Goal: Task Accomplishment & Management: Manage account settings

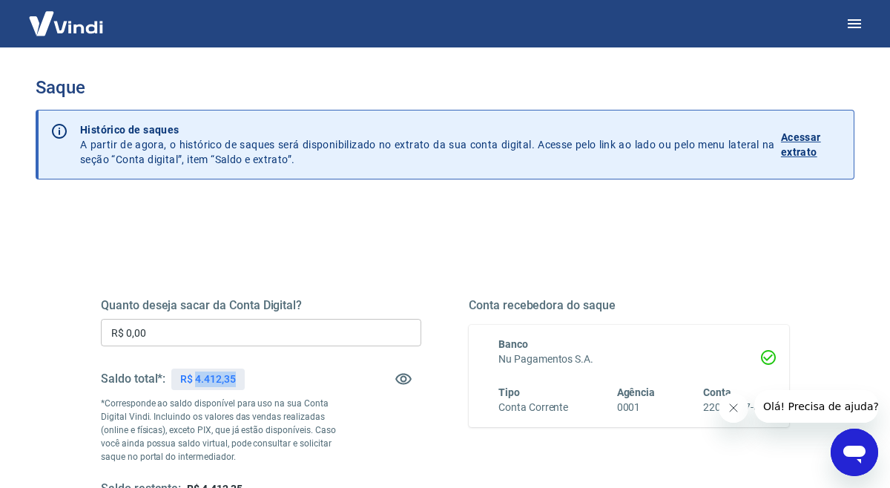
drag, startPoint x: 196, startPoint y: 374, endPoint x: 268, endPoint y: 375, distance: 72.7
click at [266, 375] on div "Saldo total*: R$ 4.412,35" at bounding box center [261, 379] width 320 height 36
copy p "4.412,35"
click at [202, 326] on input "R$ 0,00" at bounding box center [261, 332] width 320 height 27
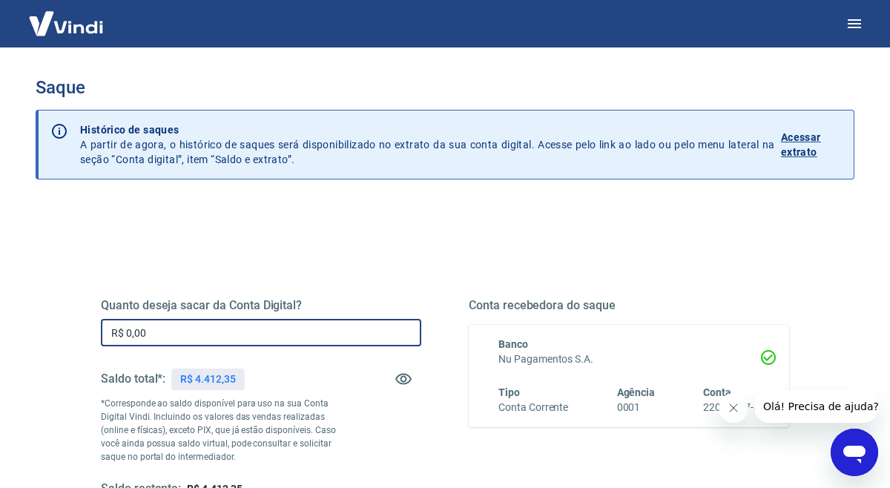
click at [202, 326] on input "R$ 0,00" at bounding box center [261, 332] width 320 height 27
paste input "text"
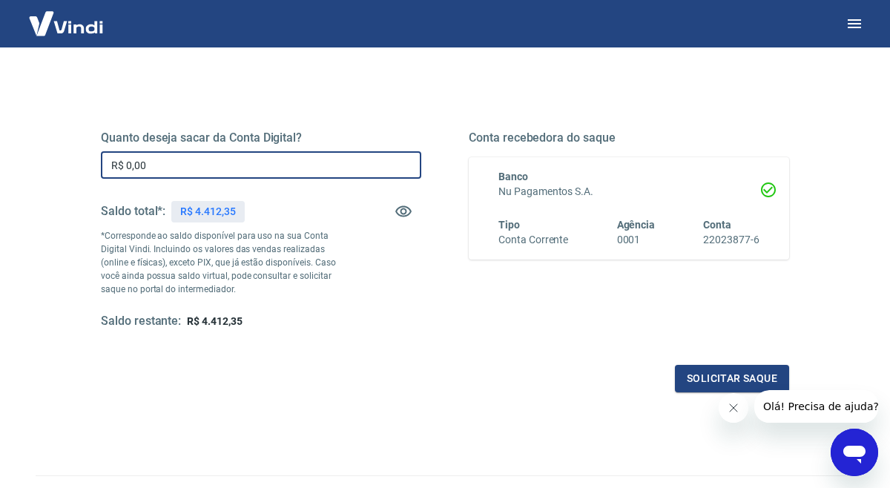
click at [165, 157] on input "R$ 0,00" at bounding box center [261, 164] width 320 height 27
paste input "text"
type input "R$ 4.412,35"
click at [708, 369] on button "Solicitar saque" at bounding box center [732, 378] width 114 height 27
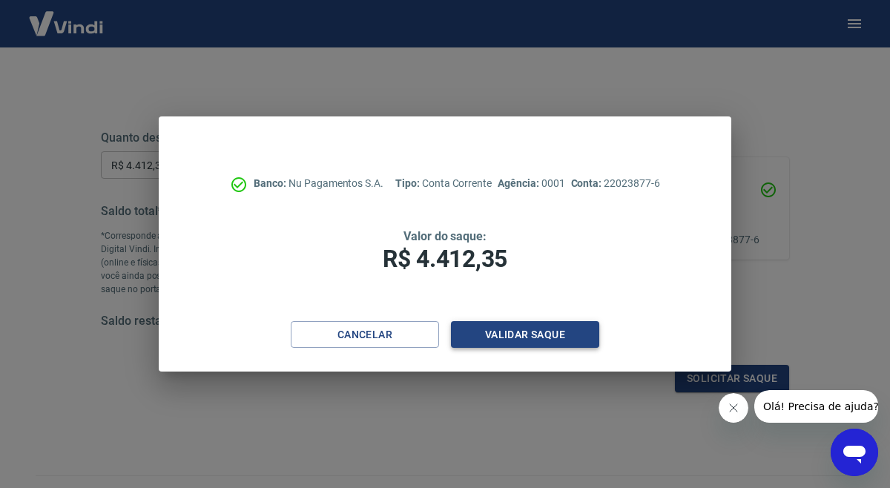
click at [526, 345] on button "Validar saque" at bounding box center [525, 334] width 148 height 27
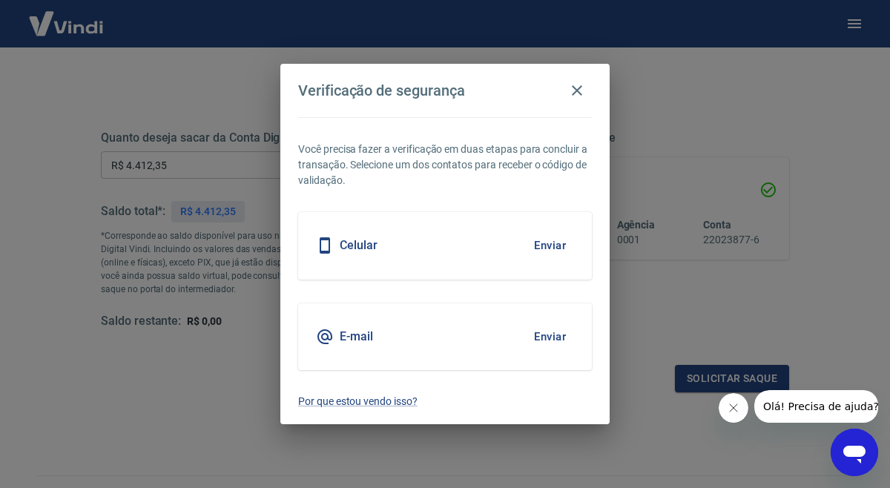
click at [561, 245] on button "Enviar" at bounding box center [550, 245] width 48 height 31
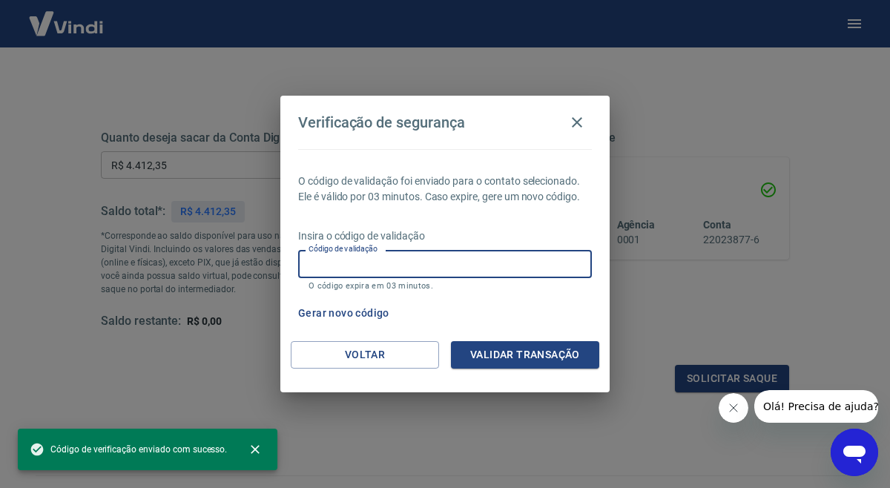
click at [443, 263] on input "Código de validação" at bounding box center [445, 263] width 294 height 27
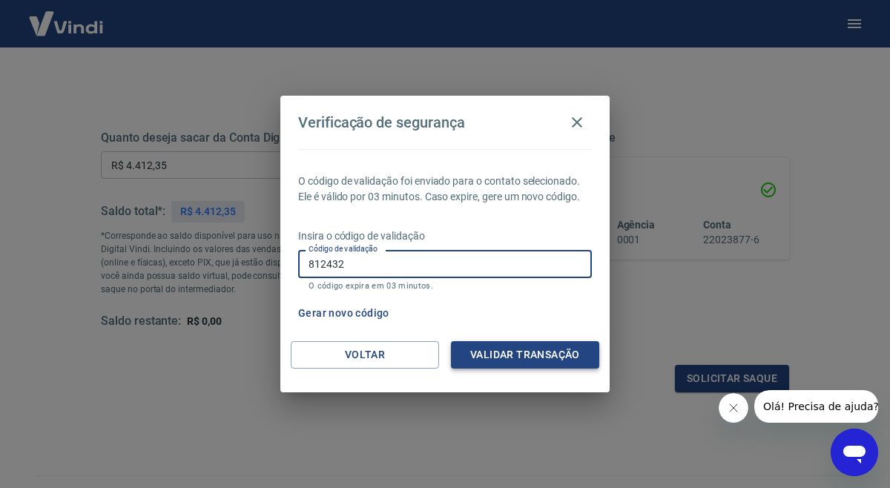
type input "812432"
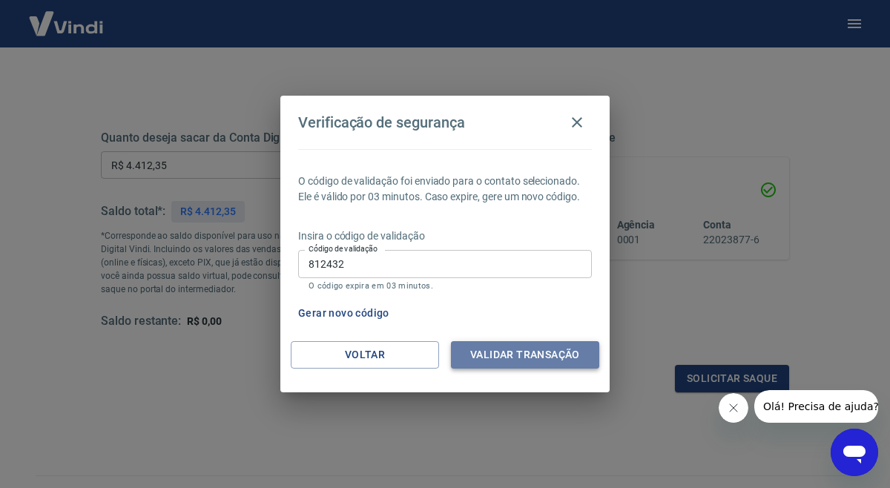
click at [521, 363] on button "Validar transação" at bounding box center [525, 354] width 148 height 27
